Goal: Task Accomplishment & Management: Manage account settings

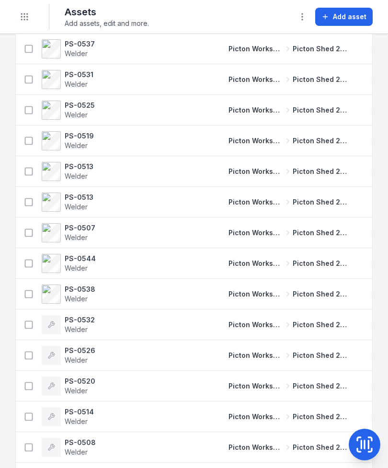
scroll to position [1689, 0]
click at [22, 10] on button "Toggle Navigation" at bounding box center [24, 17] width 18 height 18
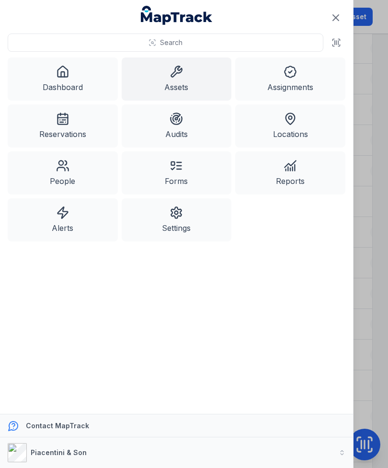
click at [288, 81] on link "Assignments" at bounding box center [290, 78] width 110 height 43
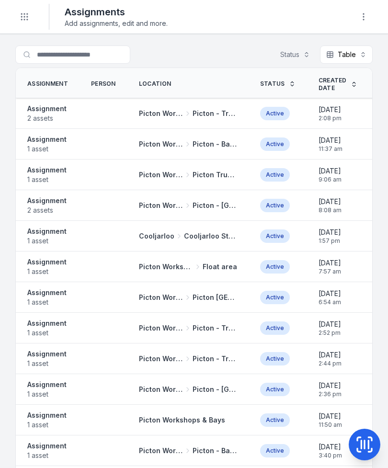
click at [59, 118] on span "2 assets" at bounding box center [46, 118] width 39 height 10
click at [97, 206] on div at bounding box center [103, 205] width 48 height 8
click at [48, 209] on span "2 assets" at bounding box center [46, 210] width 39 height 10
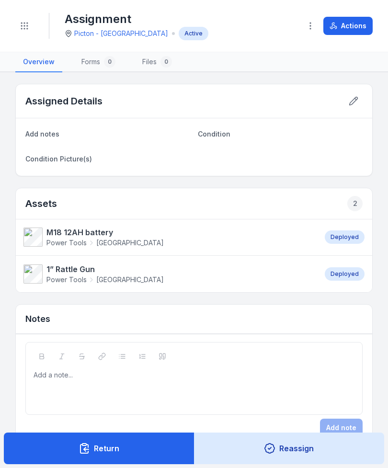
click at [355, 34] on button "Actions" at bounding box center [347, 26] width 49 height 18
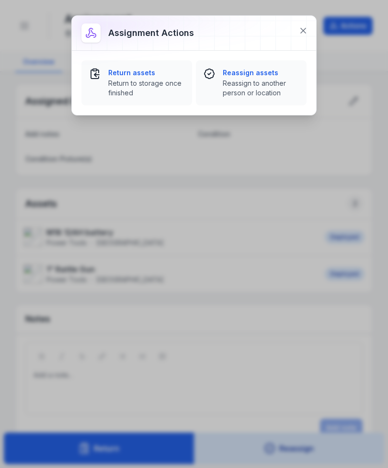
click at [142, 86] on span "Return to storage once finished" at bounding box center [146, 87] width 76 height 19
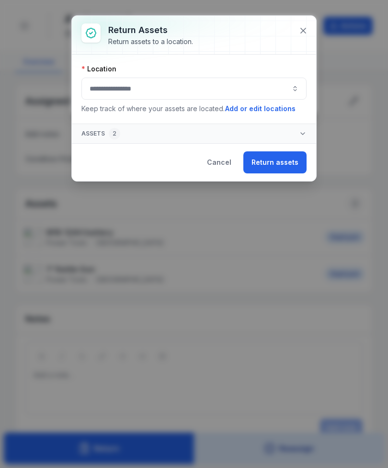
click at [185, 90] on button "button" at bounding box center [193, 89] width 225 height 22
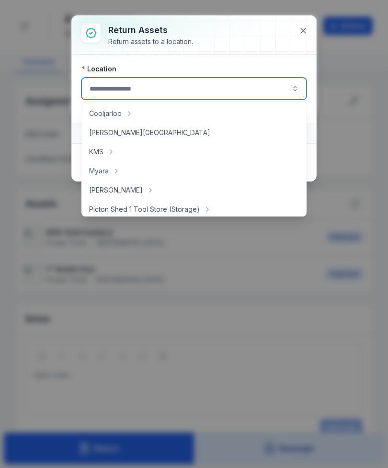
scroll to position [97, 0]
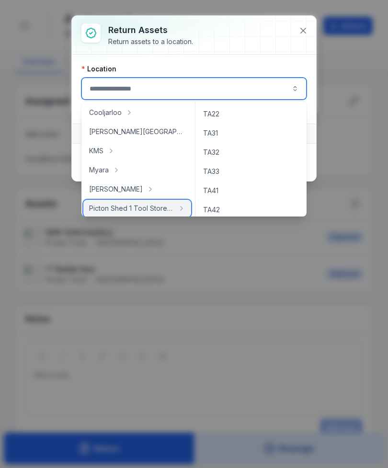
click at [159, 205] on span "Picton Shed 1 Tool Store (Storage)" at bounding box center [131, 208] width 85 height 10
type input "**********"
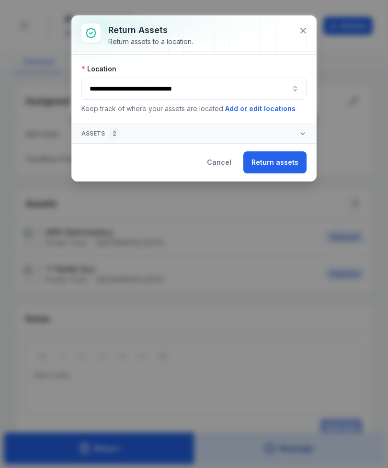
click at [276, 171] on button "Return assets" at bounding box center [274, 162] width 63 height 22
